Goal: Task Accomplishment & Management: Manage account settings

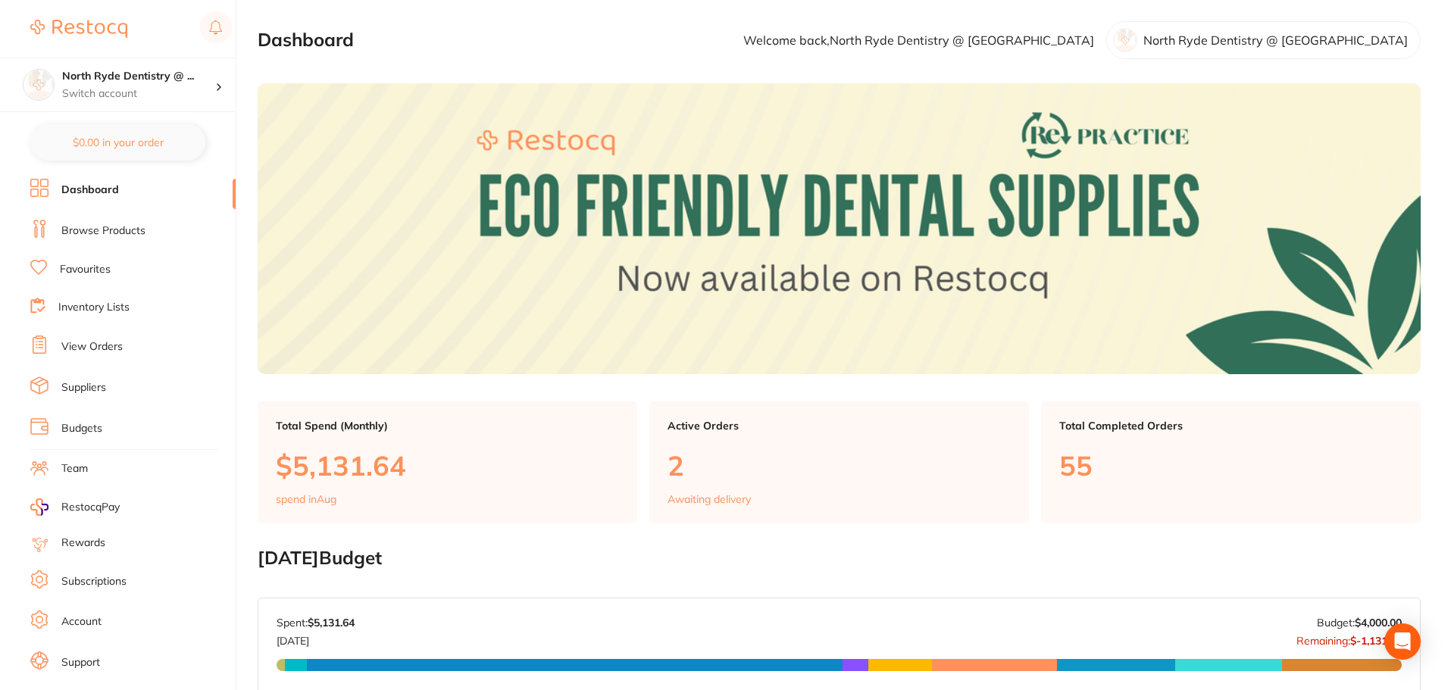
click at [87, 393] on link "Suppliers" at bounding box center [83, 387] width 45 height 15
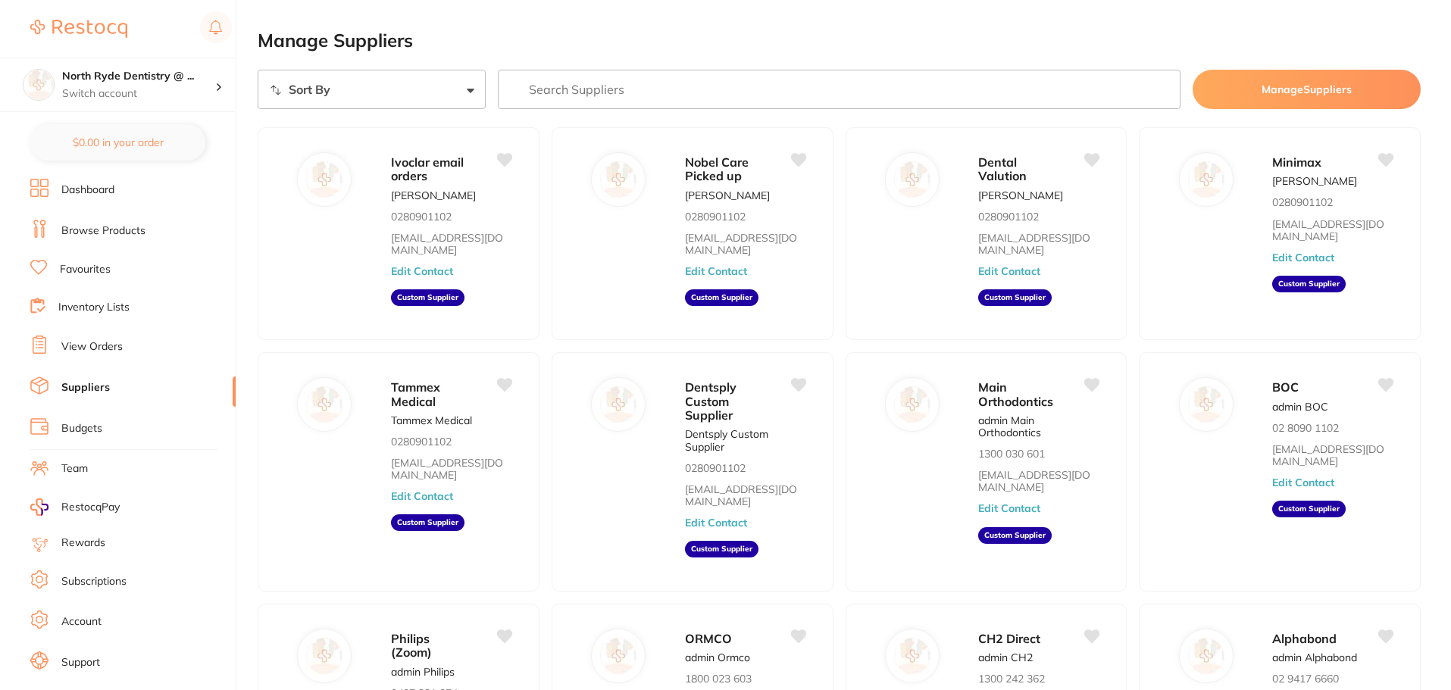
click at [89, 348] on link "View Orders" at bounding box center [91, 346] width 61 height 15
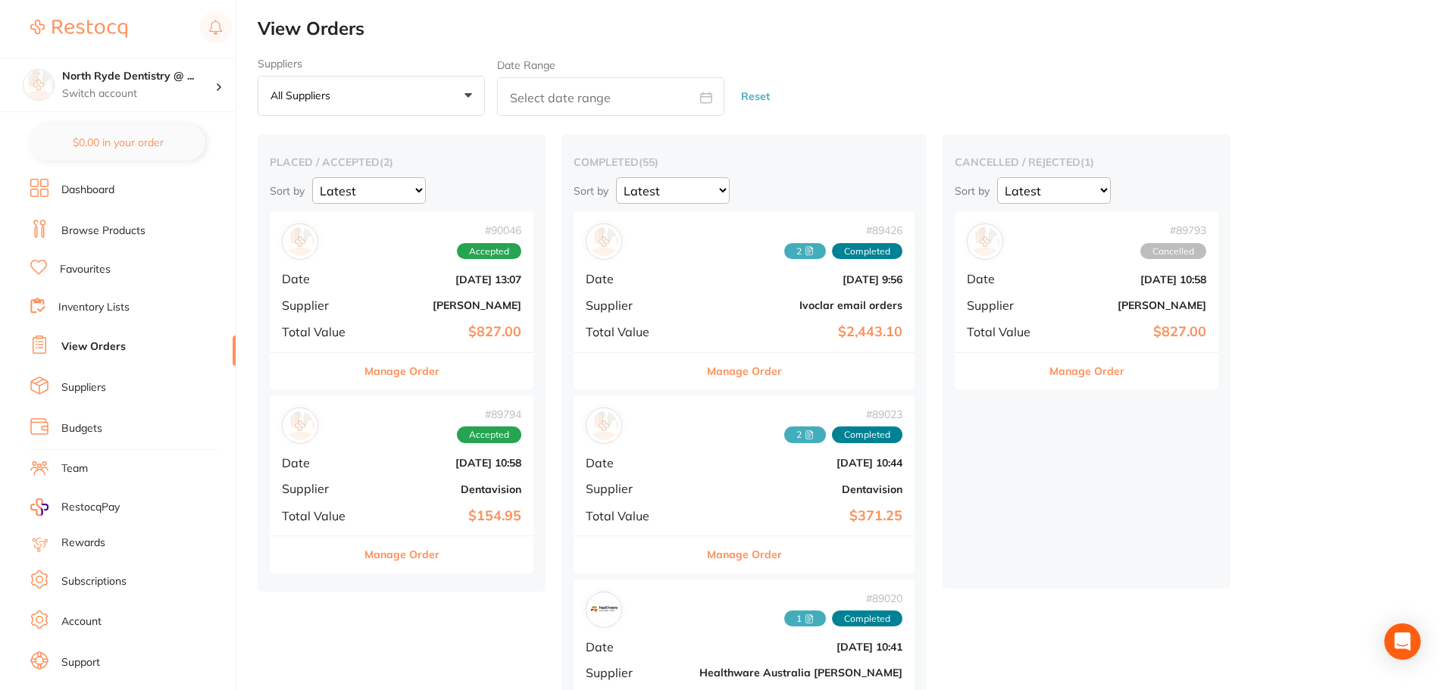
click at [411, 373] on button "Manage Order" at bounding box center [401, 371] width 75 height 36
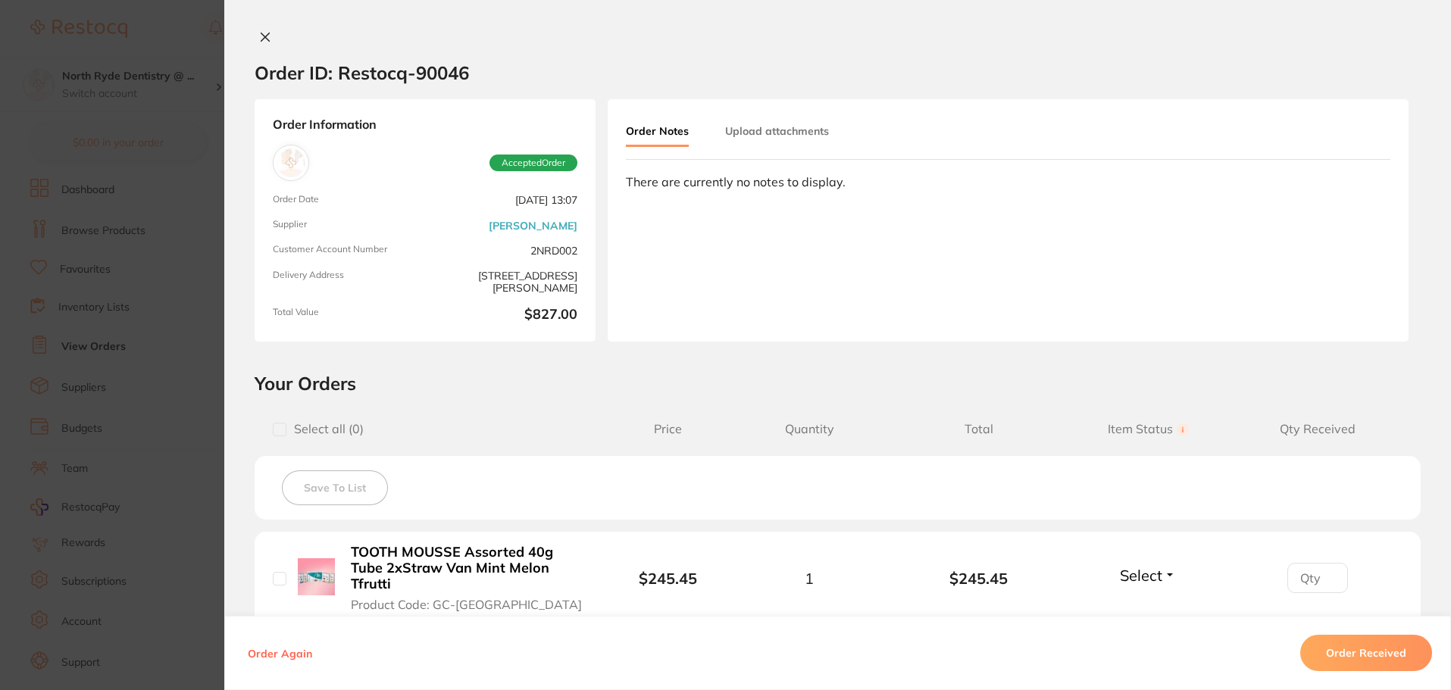
click at [779, 138] on button "Upload attachments" at bounding box center [777, 130] width 104 height 27
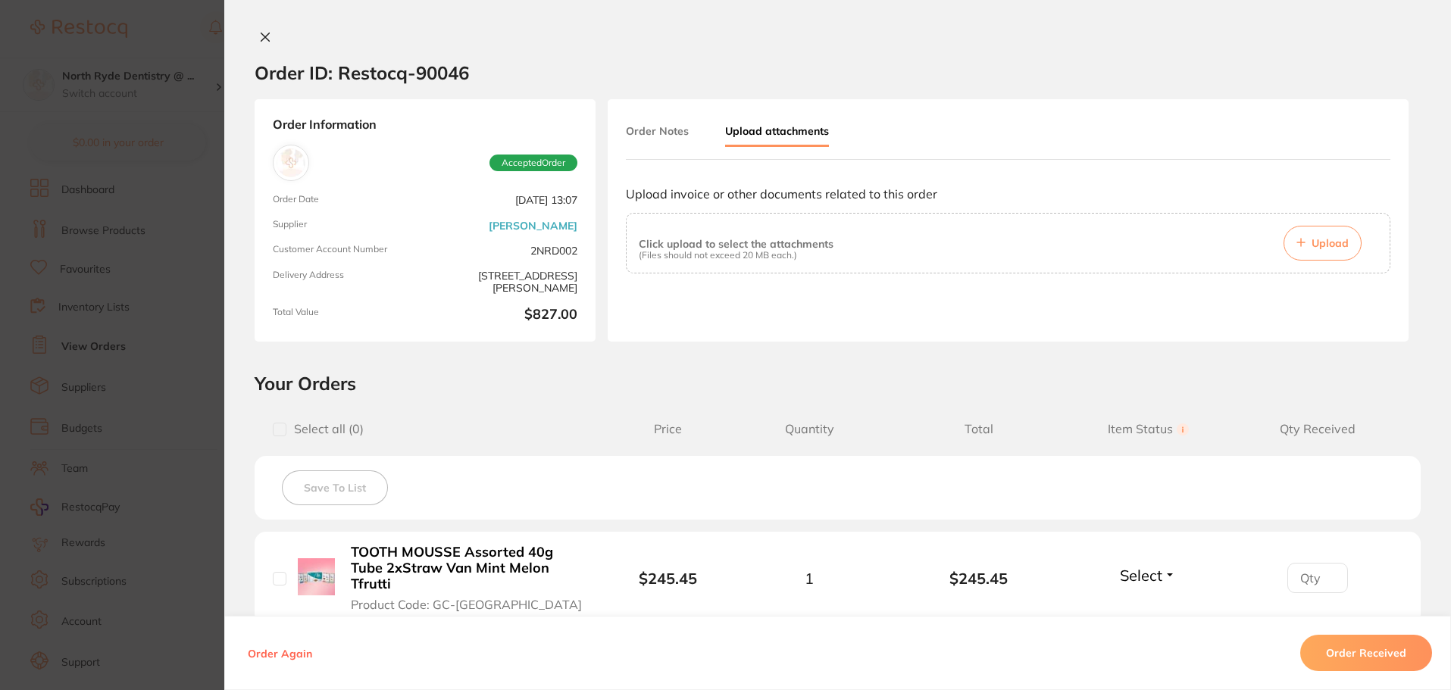
click at [1291, 234] on button "Upload" at bounding box center [1322, 243] width 78 height 35
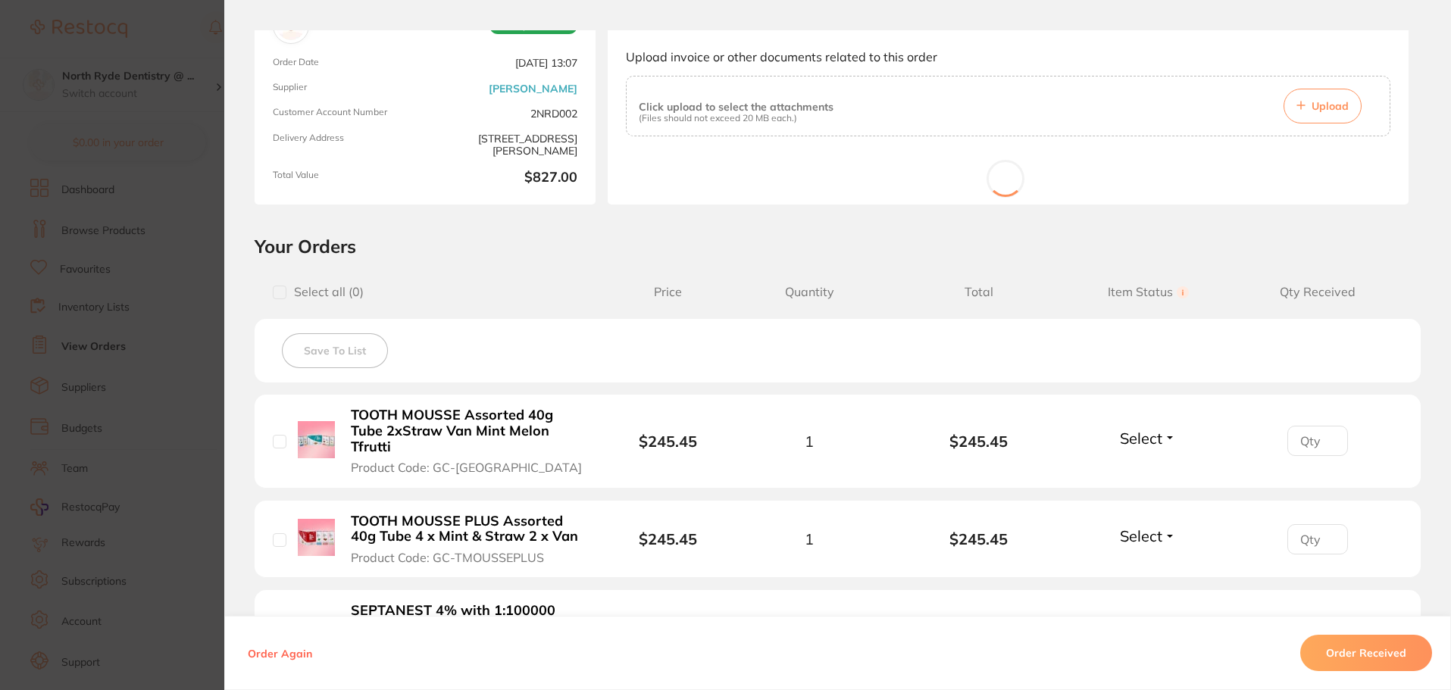
scroll to position [151, 0]
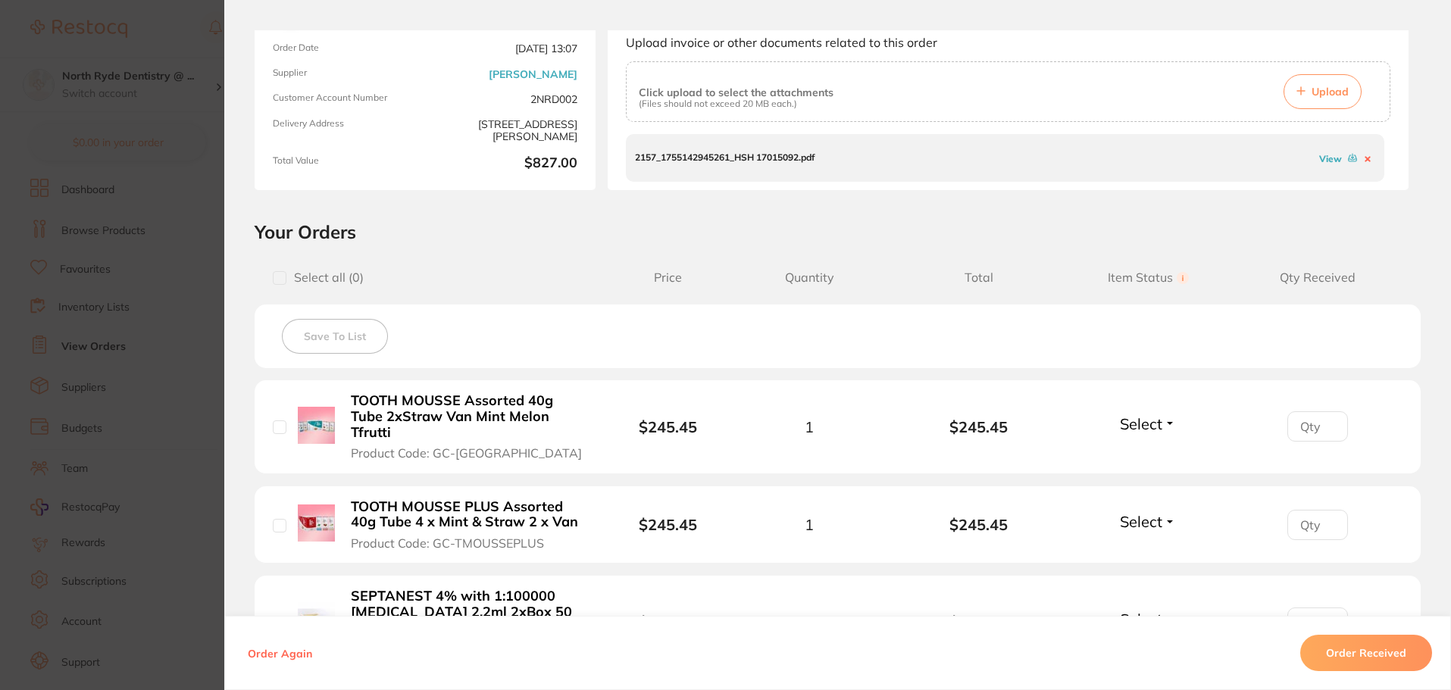
click at [272, 286] on div "Select all ( 0 ) Price Quantity Total Item Status You can use this feature to t…" at bounding box center [838, 277] width 1166 height 39
click at [276, 282] on input "checkbox" at bounding box center [280, 278] width 14 height 14
checkbox input "true"
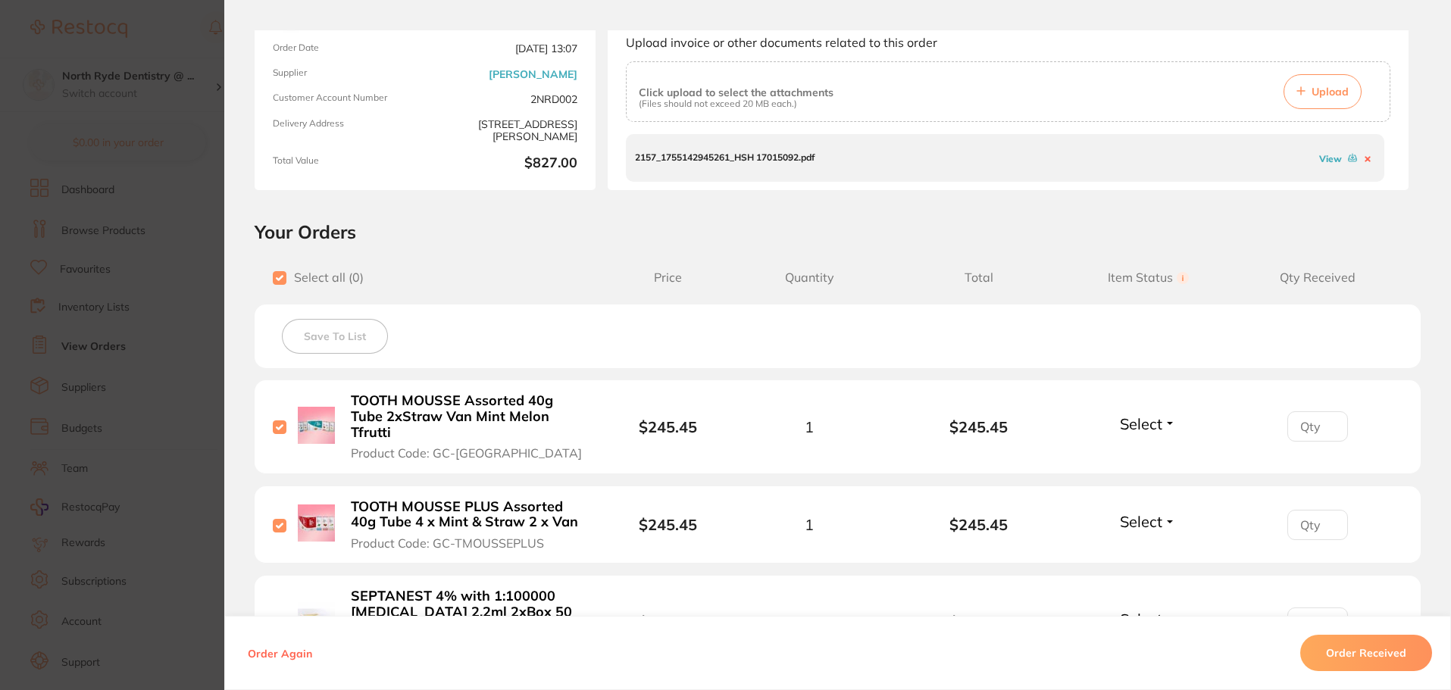
checkbox input "true"
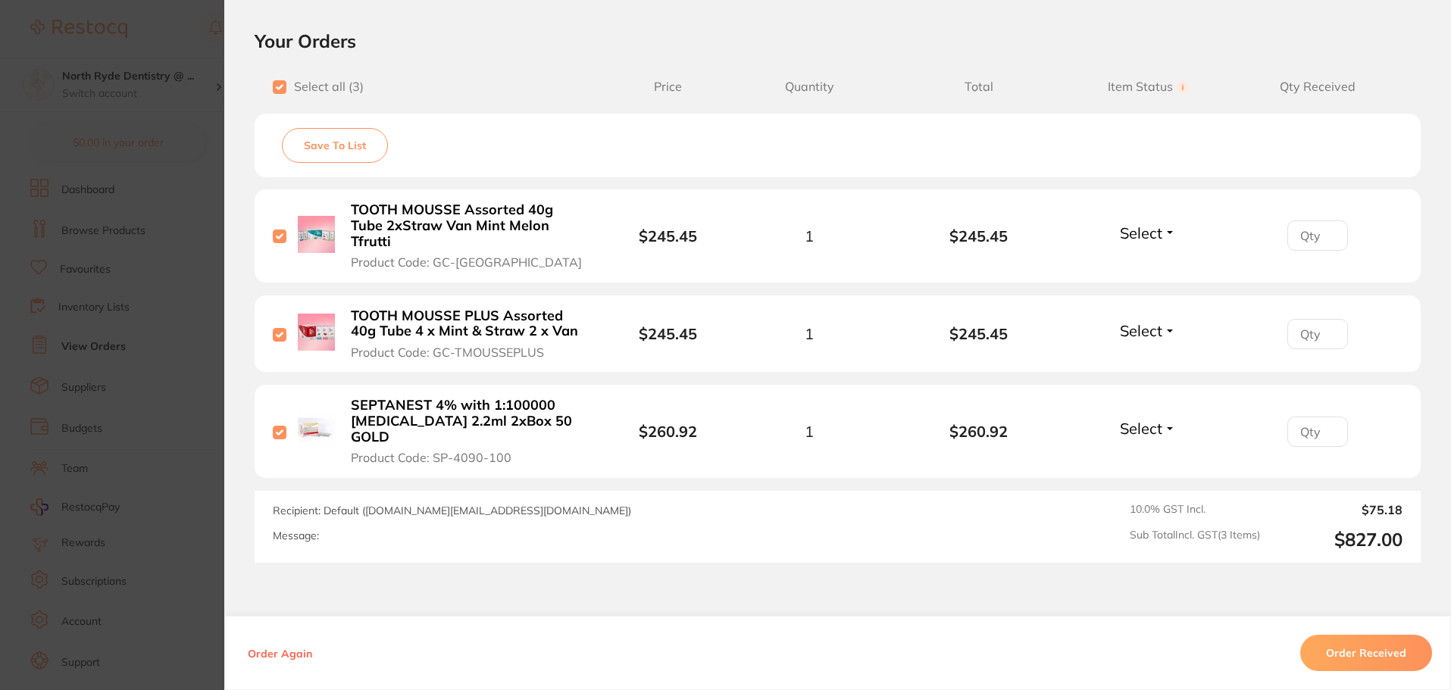
scroll to position [379, 0]
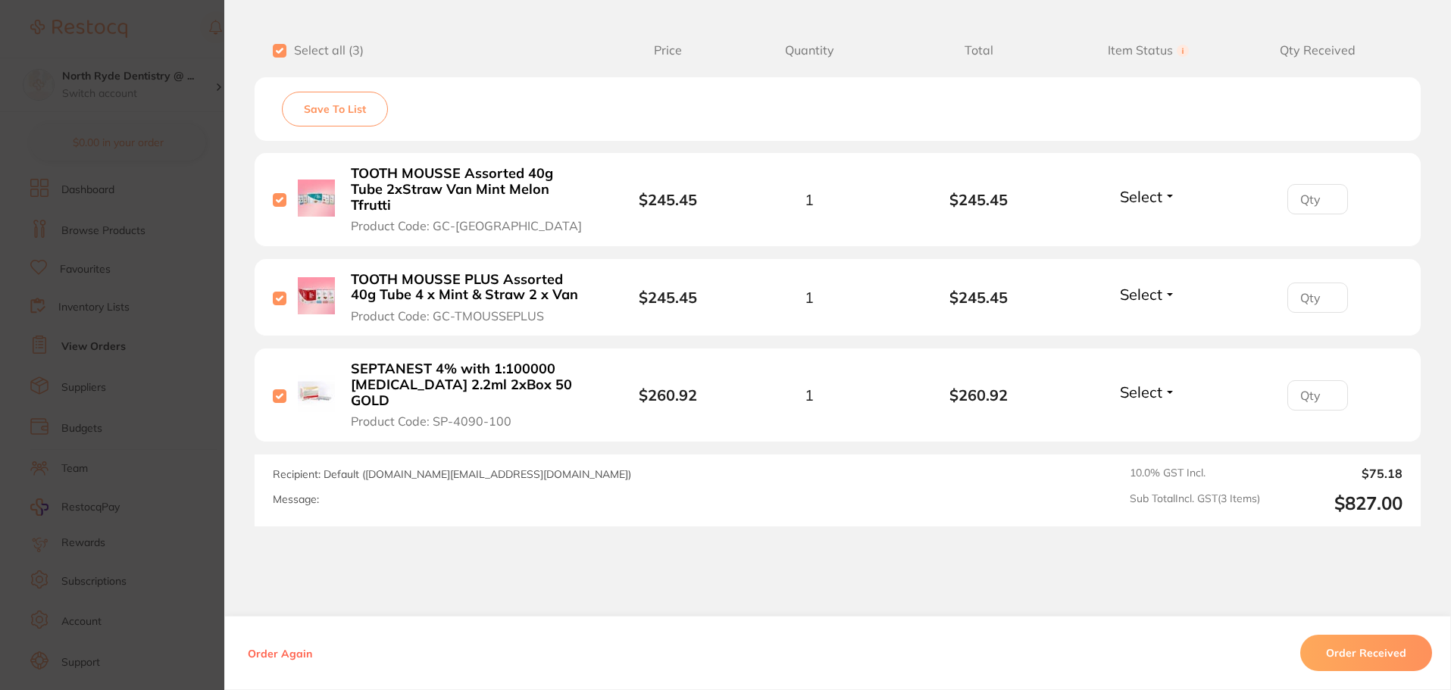
click at [1342, 646] on button "Order Received" at bounding box center [1366, 653] width 132 height 36
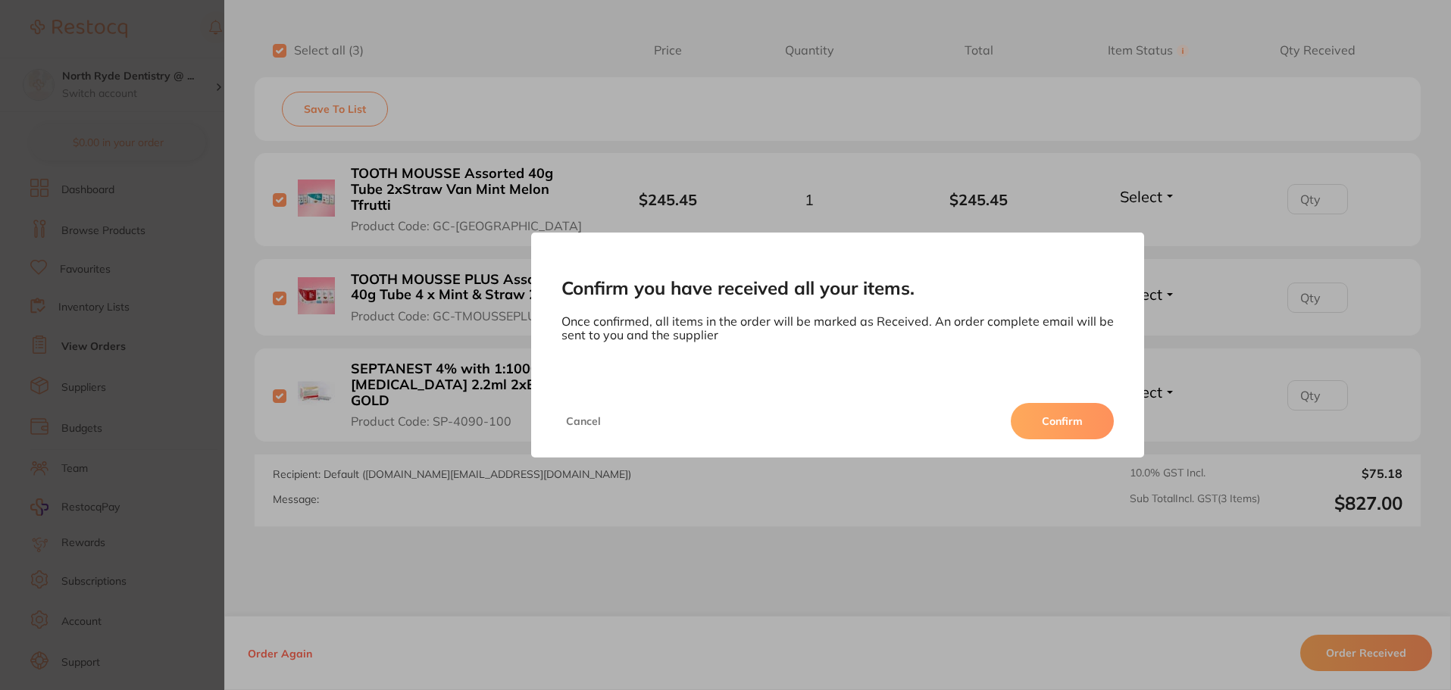
click at [1077, 422] on button "Confirm" at bounding box center [1061, 421] width 103 height 36
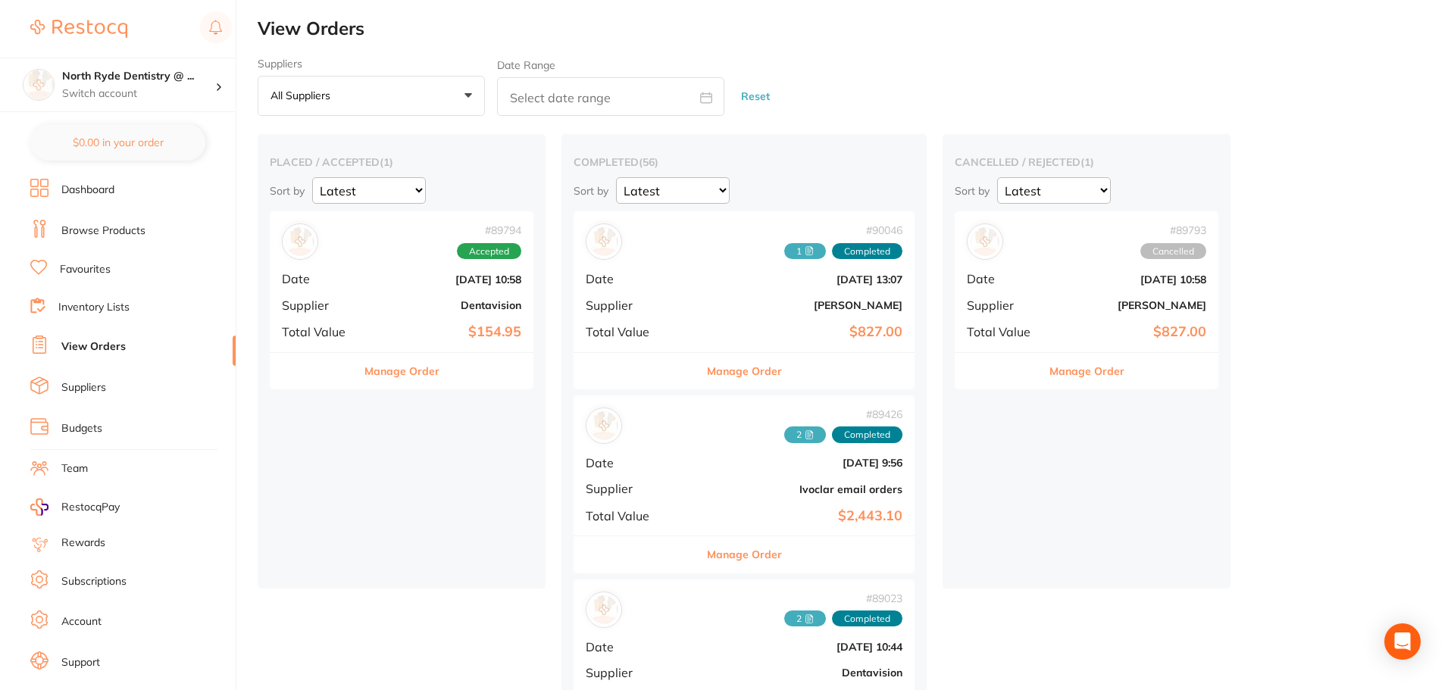
click at [402, 378] on button "Manage Order" at bounding box center [401, 371] width 75 height 36
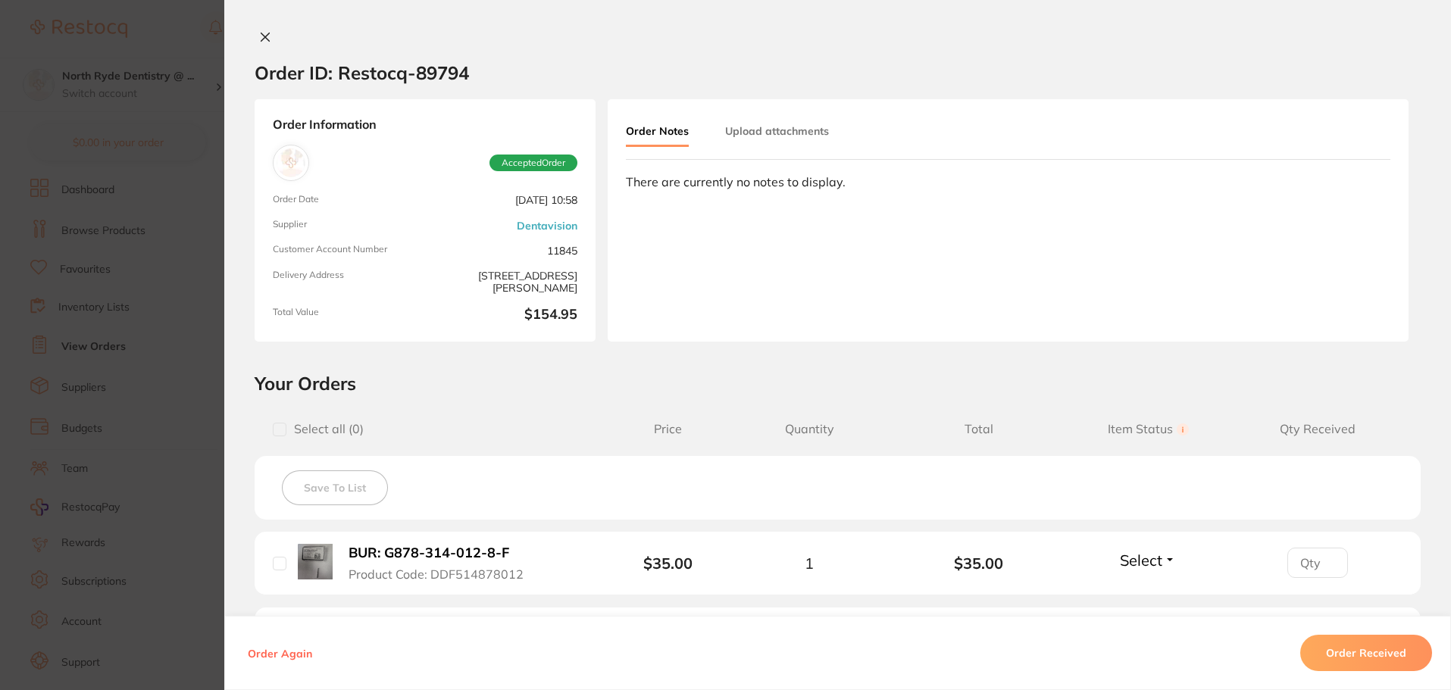
click at [760, 130] on button "Upload attachments" at bounding box center [777, 130] width 104 height 27
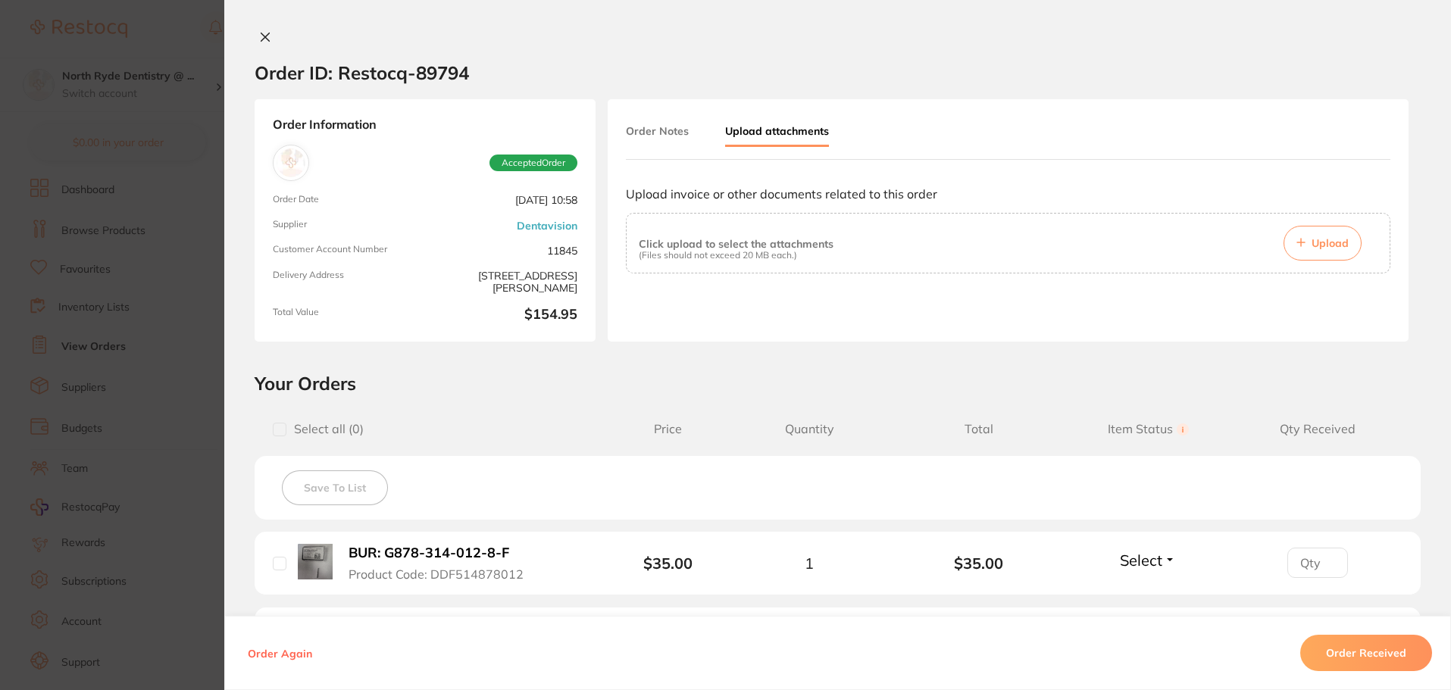
click at [1311, 244] on span "Upload" at bounding box center [1329, 243] width 37 height 14
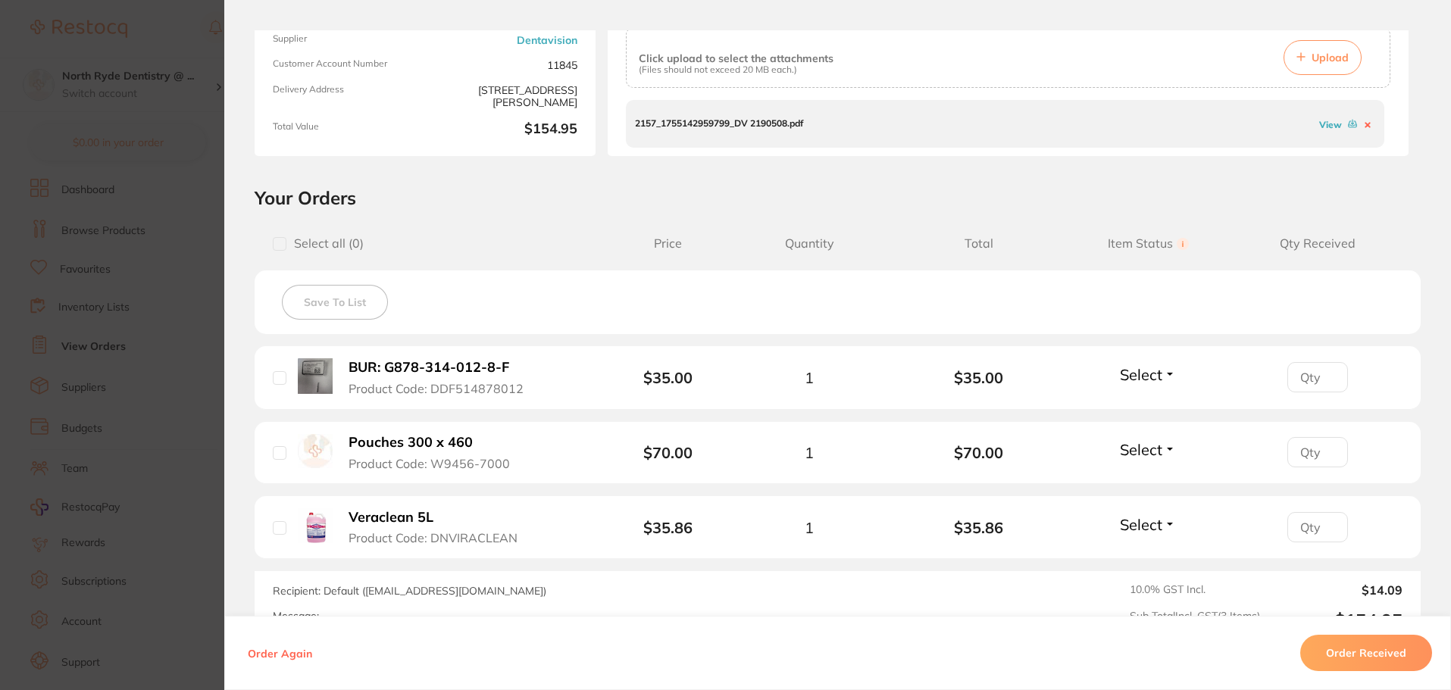
scroll to position [227, 0]
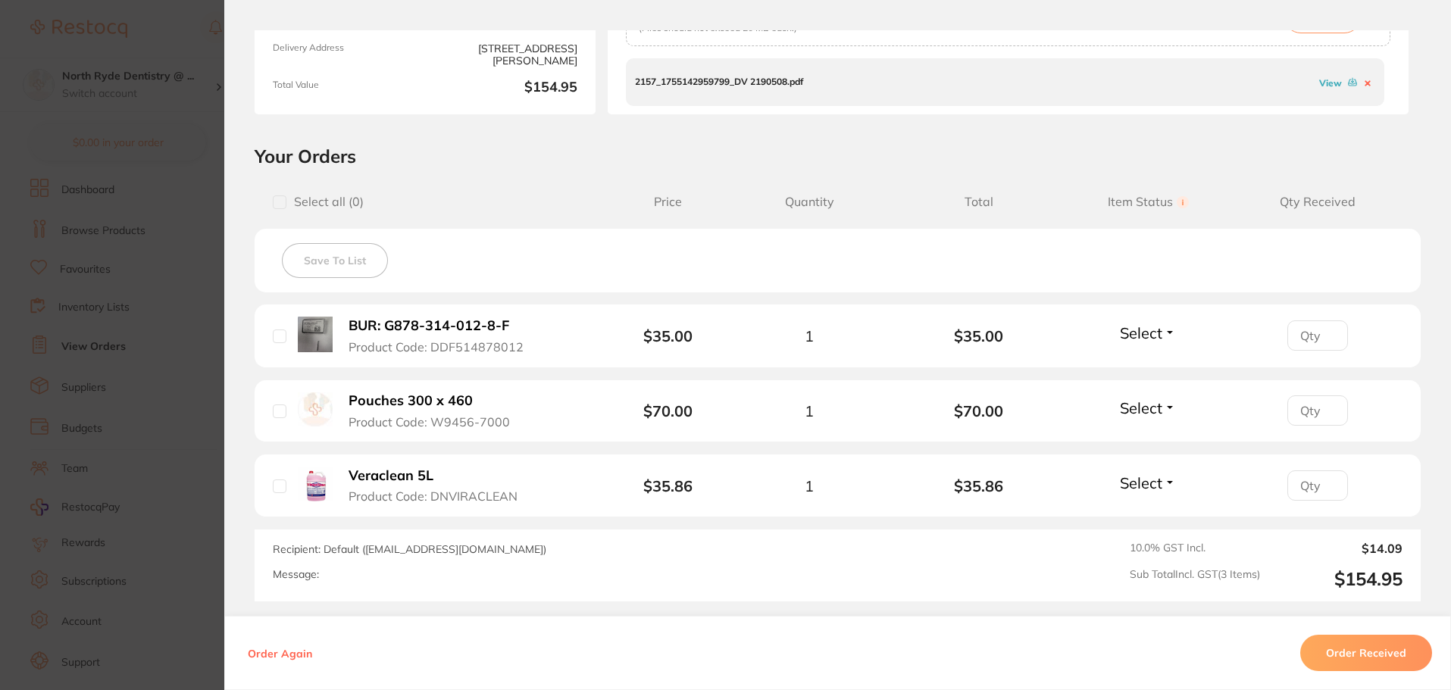
click at [273, 204] on input "checkbox" at bounding box center [280, 202] width 14 height 14
checkbox input "true"
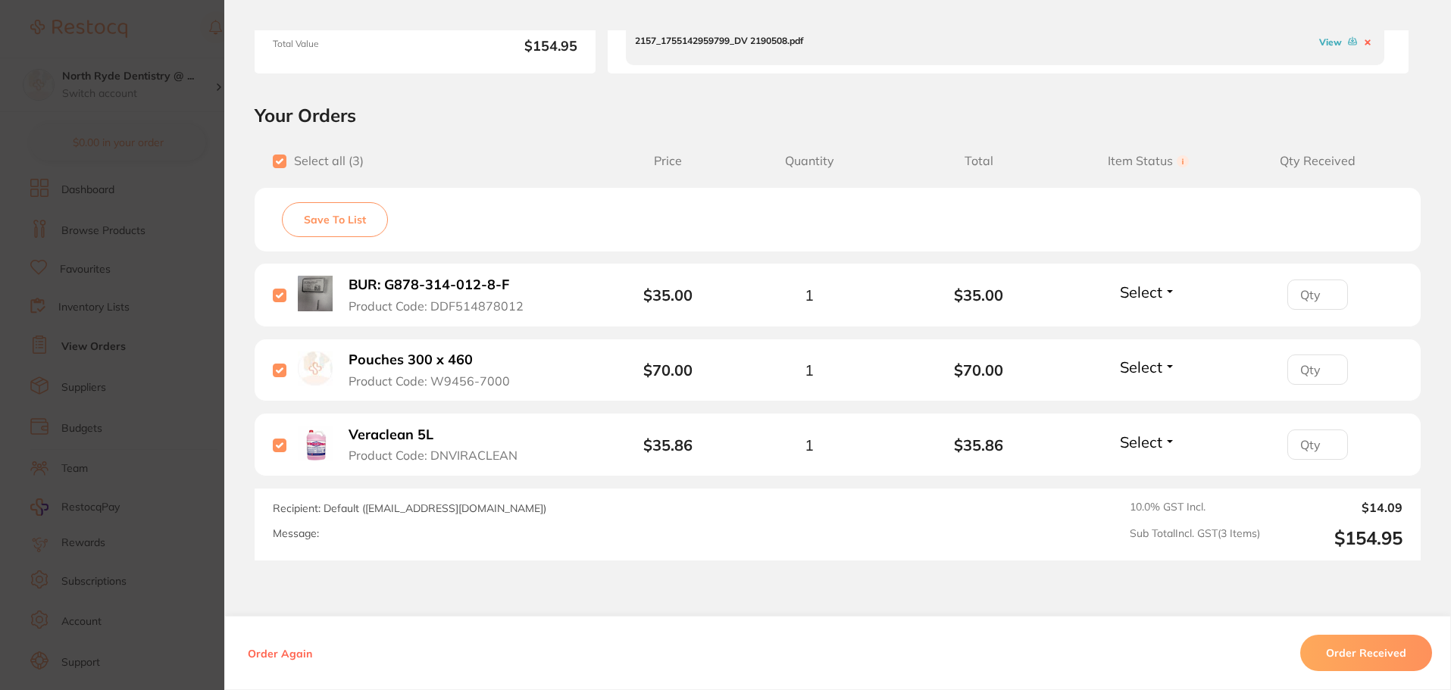
scroll to position [303, 0]
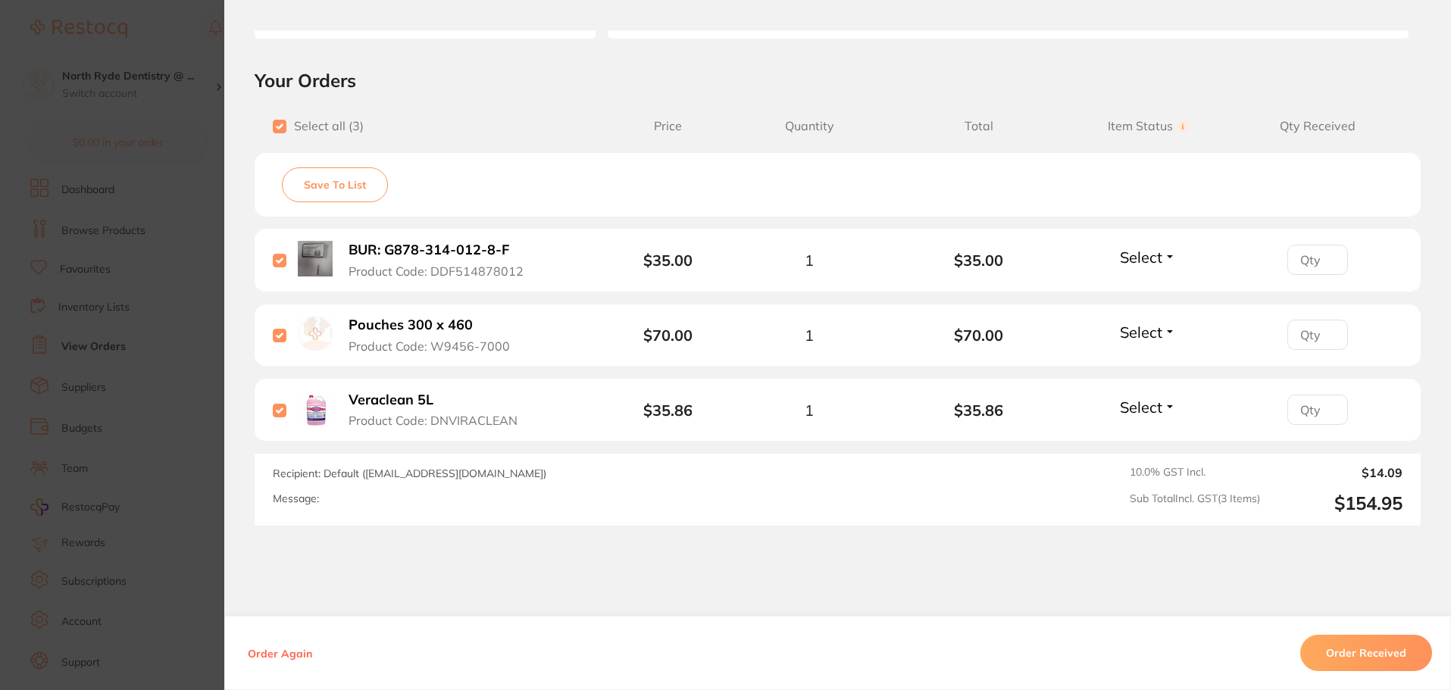
click at [1334, 645] on button "Order Received" at bounding box center [1366, 653] width 132 height 36
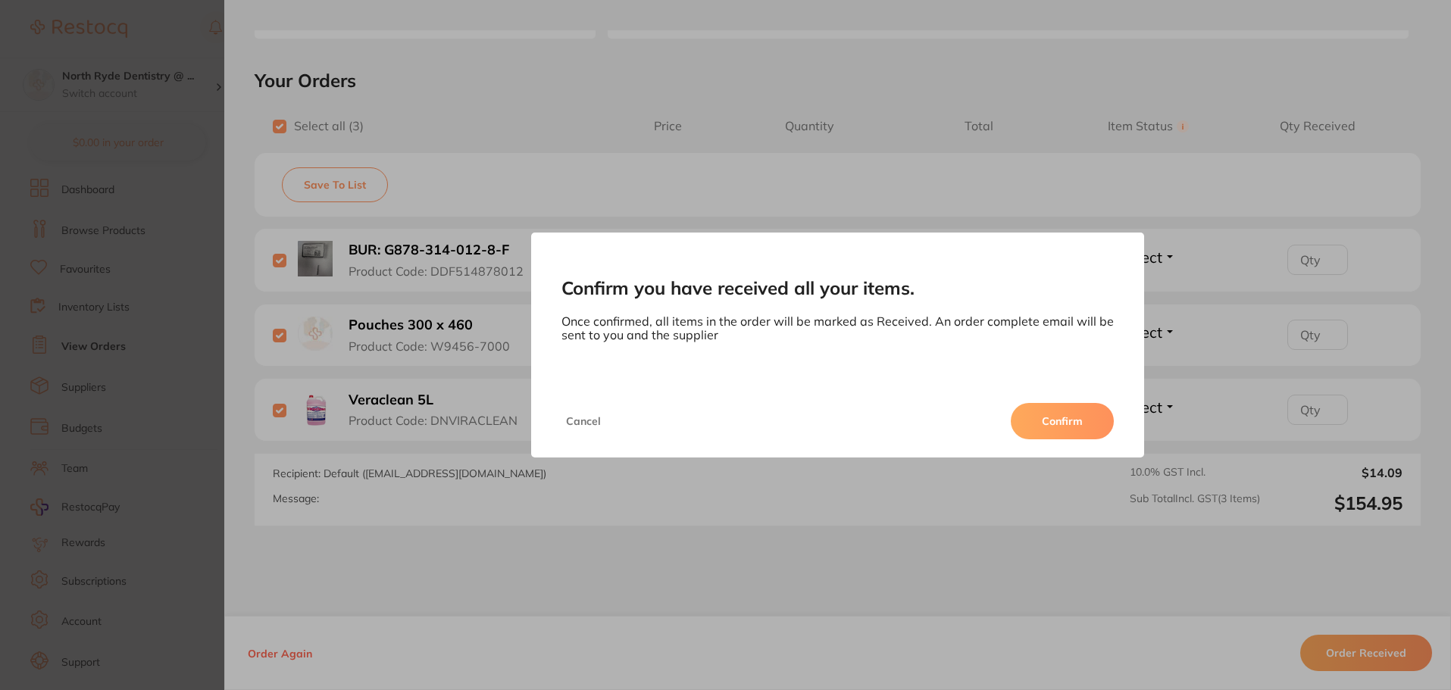
click at [1042, 408] on button "Confirm" at bounding box center [1061, 421] width 103 height 36
